Goal: Information Seeking & Learning: Find contact information

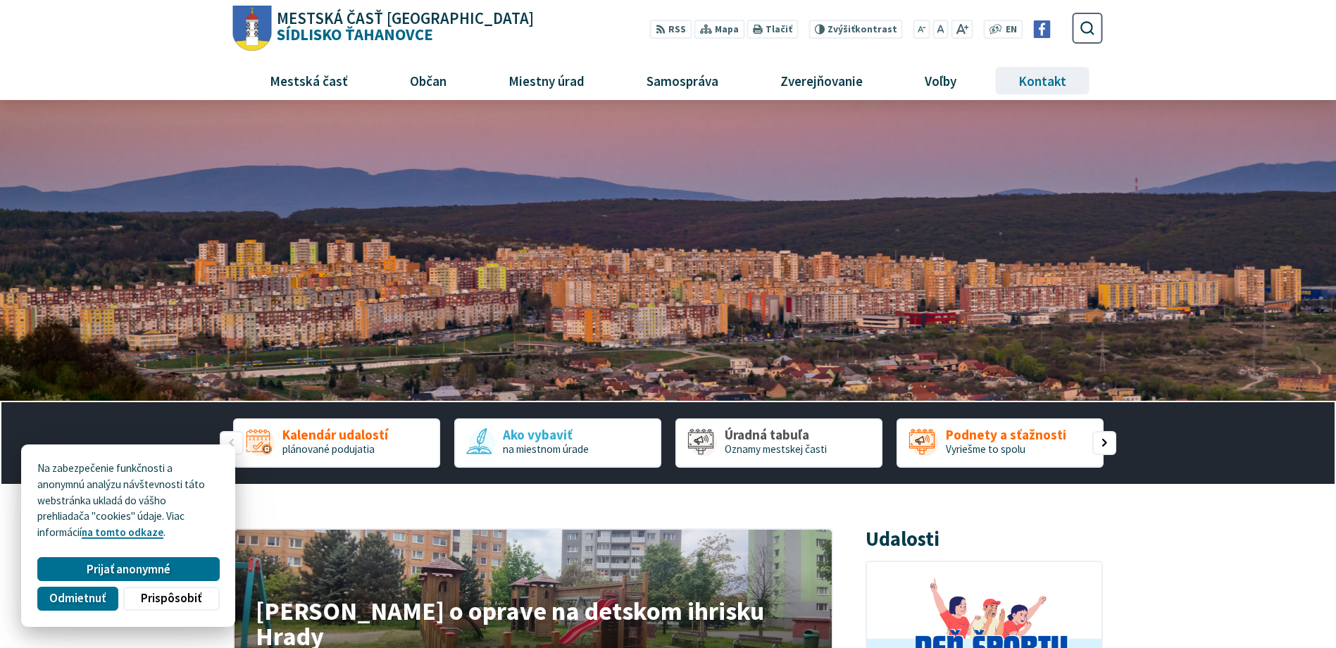
click at [1040, 83] on span "Kontakt" at bounding box center [1043, 80] width 58 height 38
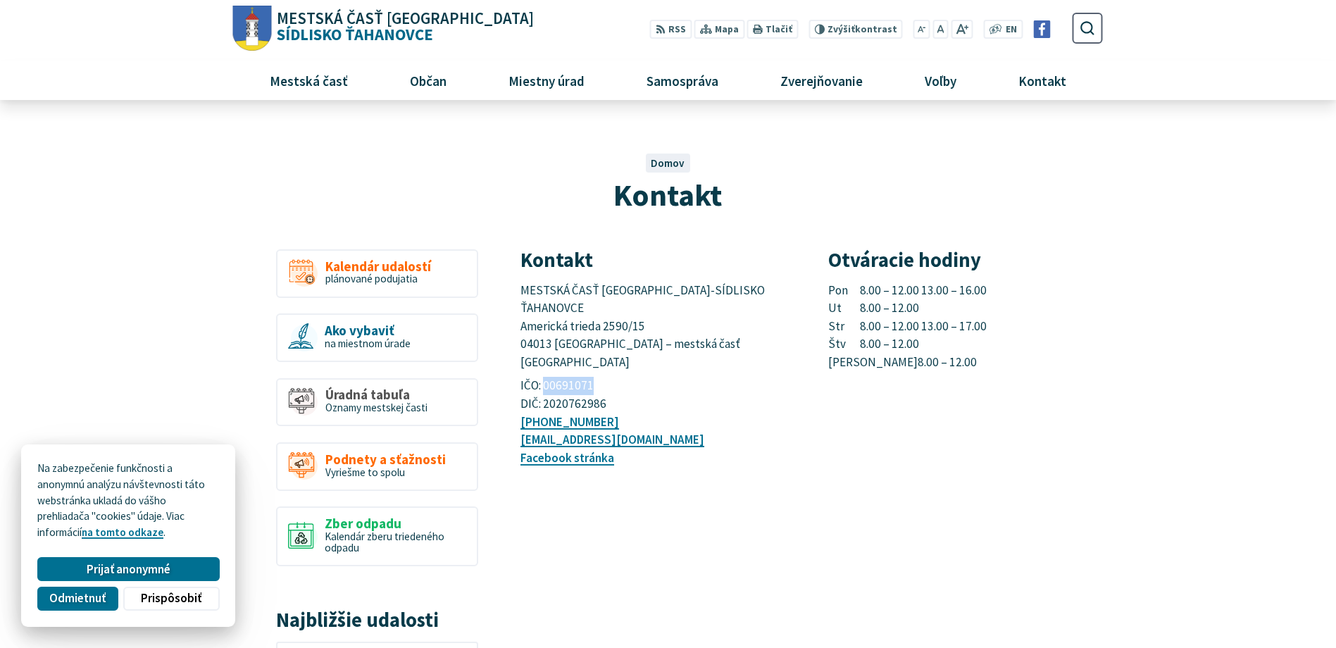
drag, startPoint x: 601, startPoint y: 348, endPoint x: 546, endPoint y: 359, distance: 56.0
click at [546, 377] on p "IČO: 00691071 DIČ: 2020762986" at bounding box center [658, 395] width 275 height 36
drag, startPoint x: 546, startPoint y: 359, endPoint x: 552, endPoint y: 353, distance: 8.0
copy p "00691071"
click at [1065, 532] on article "Kontakt MESTSKÁ ČASŤ [GEOGRAPHIC_DATA]-SÍDLISKO ŤAHANOVCE [STREET_ADDRESS] – me…" at bounding box center [811, 588] width 625 height 679
